Goal: Obtain resource: Obtain resource

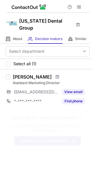
click at [19, 107] on div "Daniella Rodas Assistant Marketing Director ***@cadentalgroup.com View email *-…" at bounding box center [46, 89] width 93 height 41
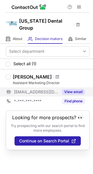
click at [69, 90] on button "View email" at bounding box center [73, 92] width 23 height 6
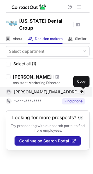
click at [81, 92] on span at bounding box center [81, 91] width 5 height 5
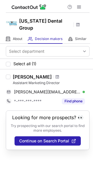
click at [30, 23] on h1 "California Dental Group" at bounding box center [45, 24] width 52 height 14
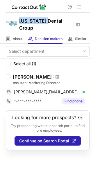
click at [30, 23] on h1 "California Dental Group" at bounding box center [45, 24] width 52 height 14
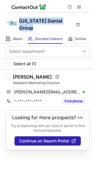
click at [30, 23] on h1 "California Dental Group" at bounding box center [45, 24] width 52 height 14
copy h1 "California Dental Group"
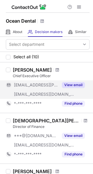
click at [72, 83] on button "View email" at bounding box center [73, 85] width 23 height 6
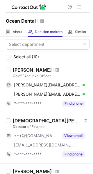
click at [14, 20] on h1 "Ocean Dental" at bounding box center [21, 20] width 30 height 7
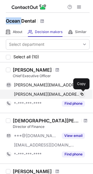
click at [82, 95] on span at bounding box center [81, 94] width 5 height 5
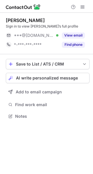
scroll to position [112, 93]
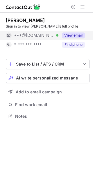
click at [73, 32] on div "View email" at bounding box center [71, 35] width 26 height 9
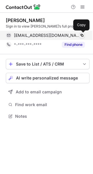
click at [82, 36] on span at bounding box center [81, 35] width 5 height 5
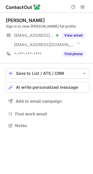
scroll to position [121, 93]
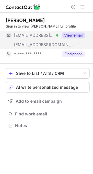
click at [71, 33] on button "View email" at bounding box center [73, 35] width 23 height 6
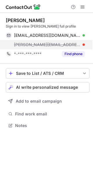
click at [66, 44] on span "mireya@highsierradentalcare.com" at bounding box center [47, 44] width 66 height 5
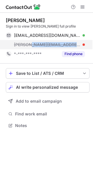
click at [66, 44] on span "mireya@highsierradentalcare.com" at bounding box center [47, 44] width 66 height 5
copy span "mireya@highsierradentalcare.com"
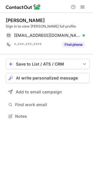
scroll to position [112, 93]
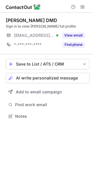
scroll to position [112, 93]
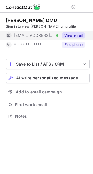
click at [76, 37] on button "View email" at bounding box center [73, 35] width 23 height 6
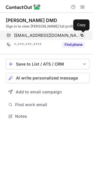
click at [80, 35] on span at bounding box center [81, 35] width 5 height 5
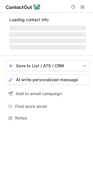
scroll to position [112, 93]
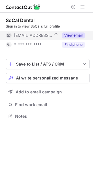
click at [72, 33] on button "View email" at bounding box center [73, 35] width 23 height 6
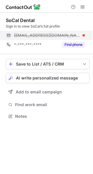
click at [63, 34] on span "[EMAIL_ADDRESS][DOMAIN_NAME]" at bounding box center [47, 35] width 66 height 5
click at [63, 34] on span "socal@socaldentalcare.com" at bounding box center [47, 35] width 66 height 5
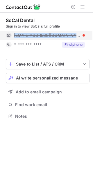
copy span "socal@socaldentalcare.com"
click at [63, 34] on span "socal@socaldentalcare.com" at bounding box center [47, 35] width 66 height 5
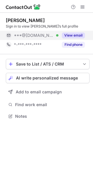
scroll to position [112, 93]
click at [71, 33] on button "View email" at bounding box center [73, 35] width 23 height 6
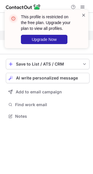
click at [84, 16] on span at bounding box center [83, 15] width 5 height 6
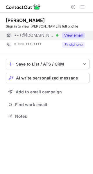
click at [42, 33] on span "***@[DOMAIN_NAME]" at bounding box center [34, 35] width 40 height 5
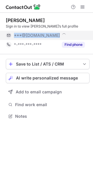
click at [42, 33] on span "***@[DOMAIN_NAME]" at bounding box center [37, 35] width 46 height 5
copy span "***@[DOMAIN_NAME]"
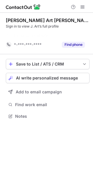
scroll to position [103, 93]
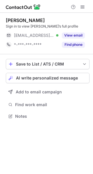
scroll to position [112, 93]
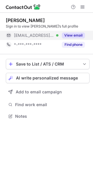
click at [70, 33] on button "View email" at bounding box center [73, 35] width 23 height 6
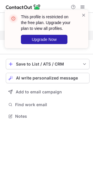
click at [86, 17] on div "This profile is restricted on the free plan. Upgrade your plan to view all prof…" at bounding box center [46, 29] width 83 height 38
click at [83, 16] on span at bounding box center [83, 15] width 5 height 6
